Goal: Information Seeking & Learning: Learn about a topic

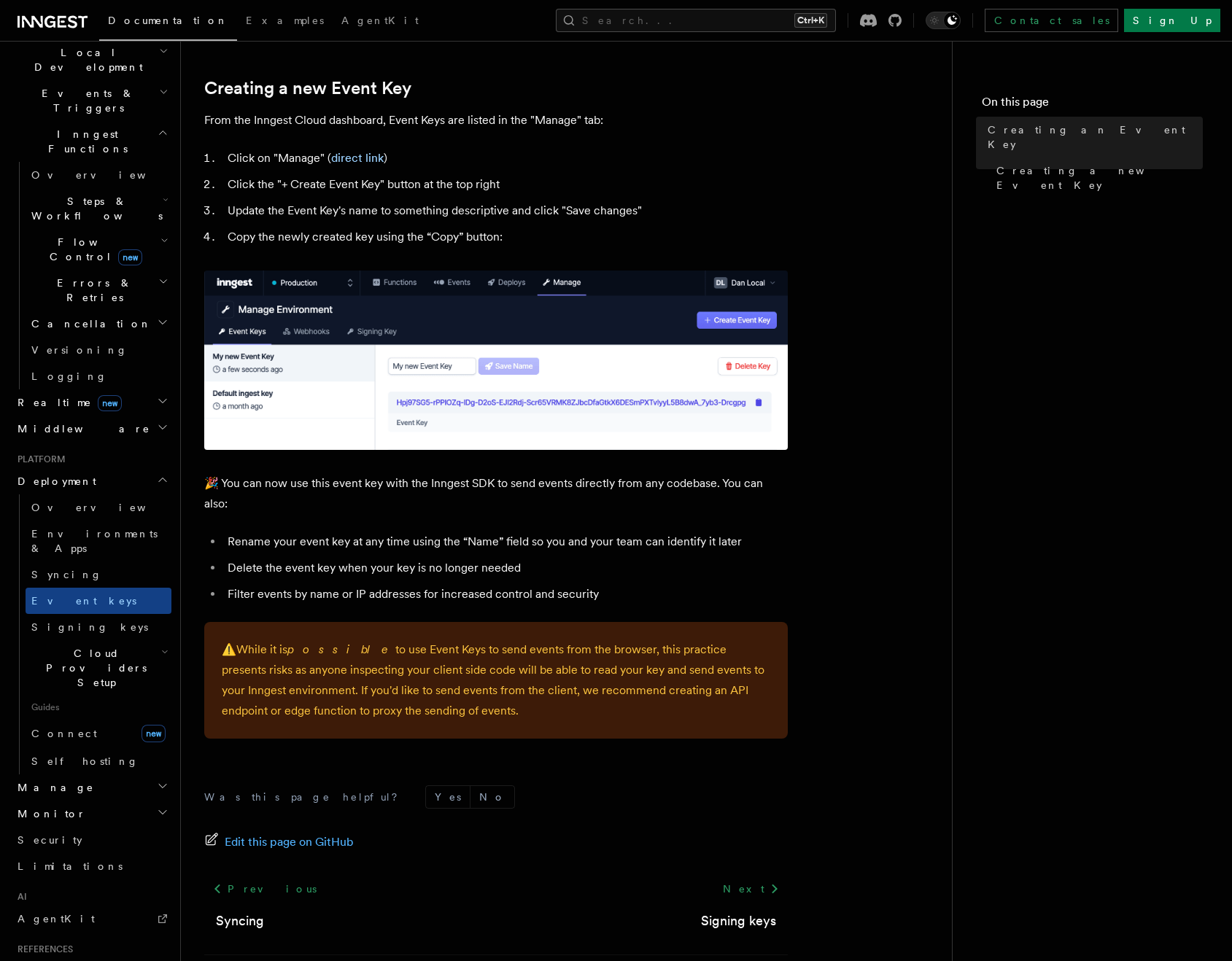
scroll to position [656, 0]
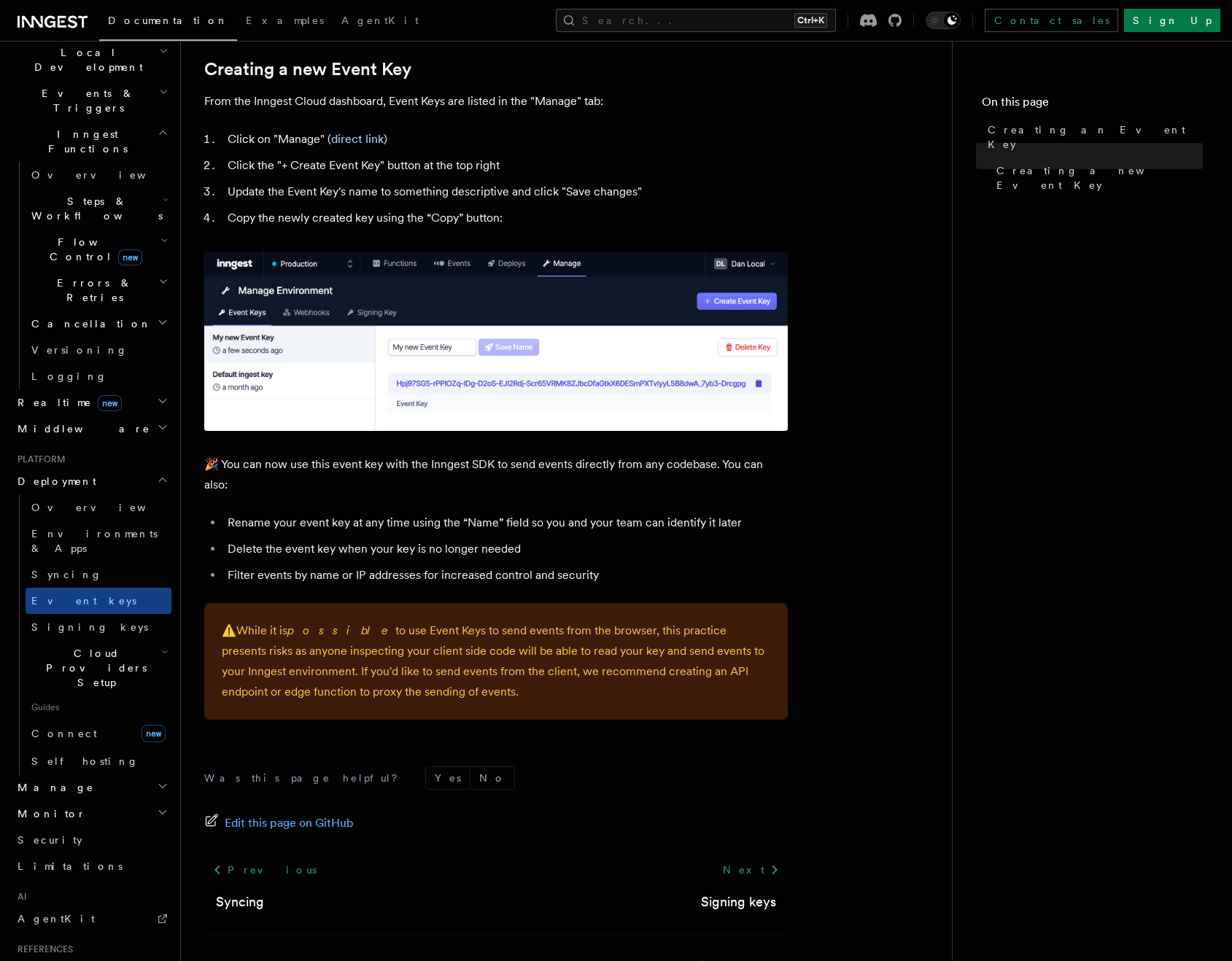
click at [83, 646] on span "Cloud Providers Setup" at bounding box center [92, 668] width 135 height 44
click at [97, 703] on span "Cloudflare Pages" at bounding box center [98, 716] width 106 height 26
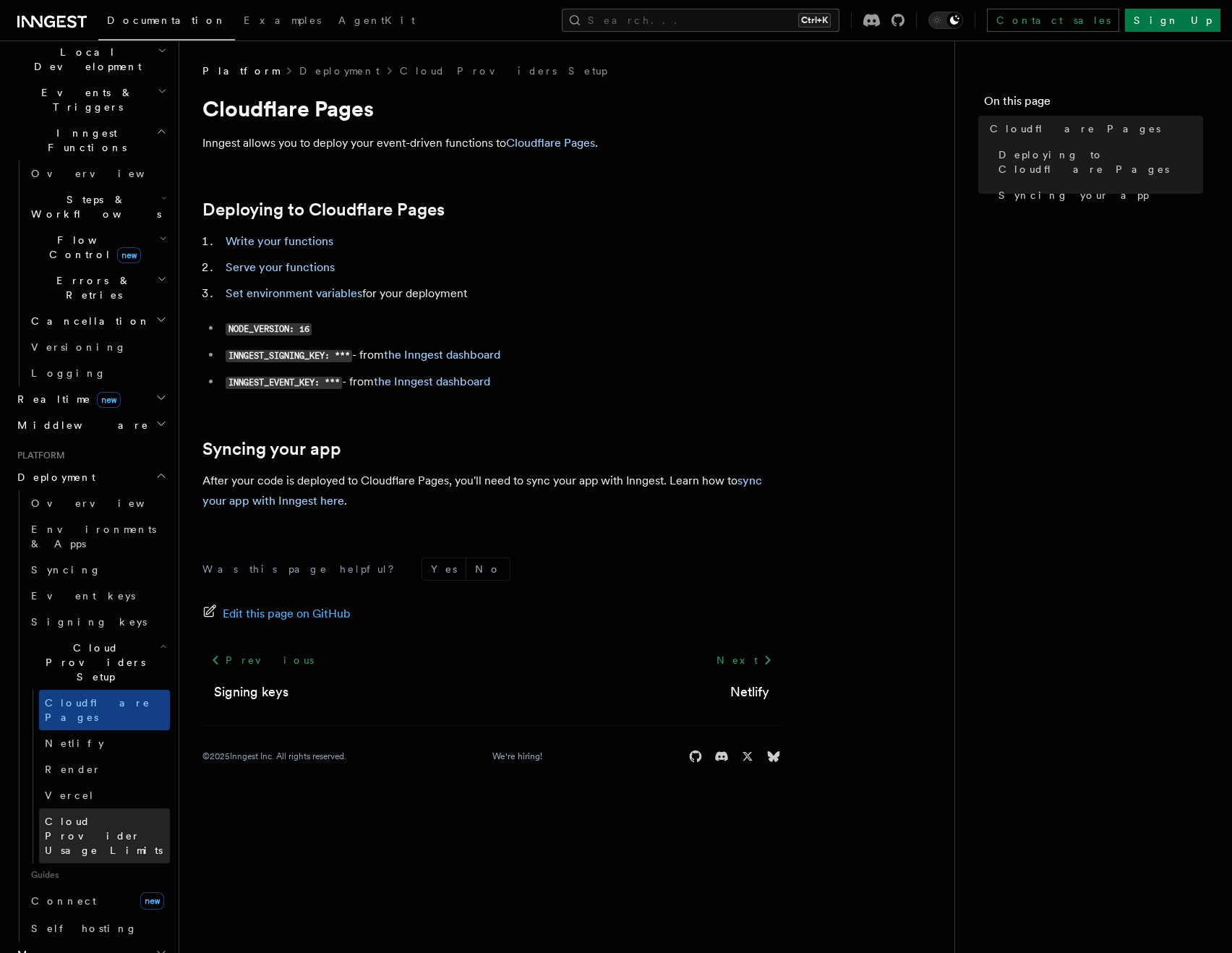
click at [84, 815] on span "Cloud Provider Usage Limits" at bounding box center [104, 836] width 118 height 40
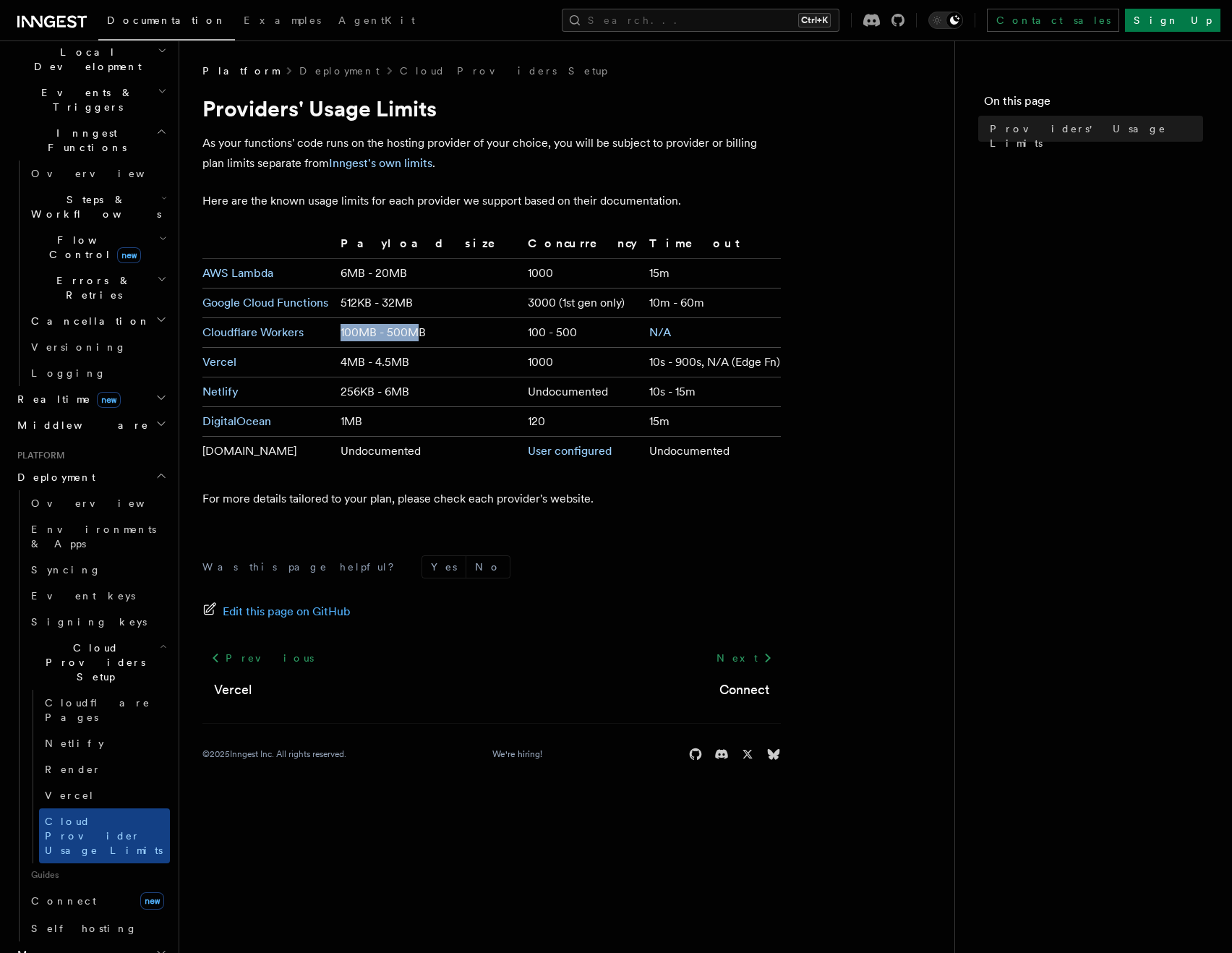
drag, startPoint x: 367, startPoint y: 330, endPoint x: 450, endPoint y: 331, distance: 83.0
click at [450, 331] on td "100MB - 500MB" at bounding box center [428, 333] width 187 height 30
click at [649, 334] on link "N/A" at bounding box center [659, 332] width 22 height 14
click at [820, 230] on article "Platform Deployment Cloud Providers Setup Providers' Usage Limits As your funct…" at bounding box center [567, 429] width 729 height 733
